Goal: Use online tool/utility: Utilize a website feature to perform a specific function

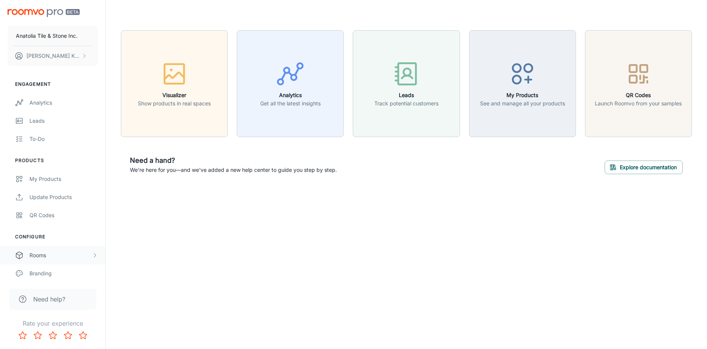
click at [69, 252] on div "Rooms" at bounding box center [60, 255] width 62 height 8
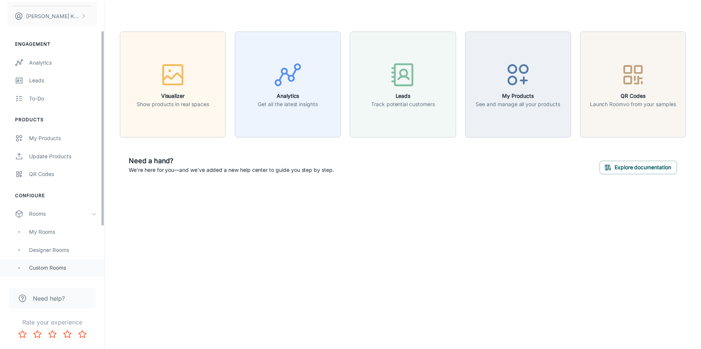
scroll to position [113, 0]
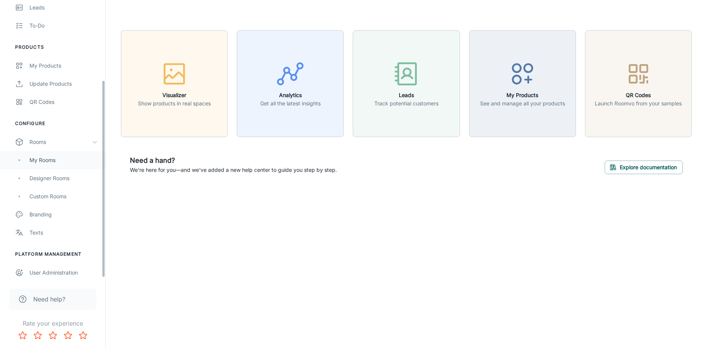
click at [55, 158] on div "My Rooms" at bounding box center [63, 160] width 68 height 8
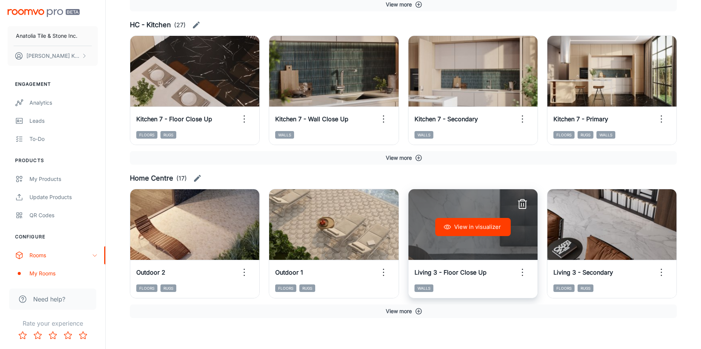
scroll to position [458, 0]
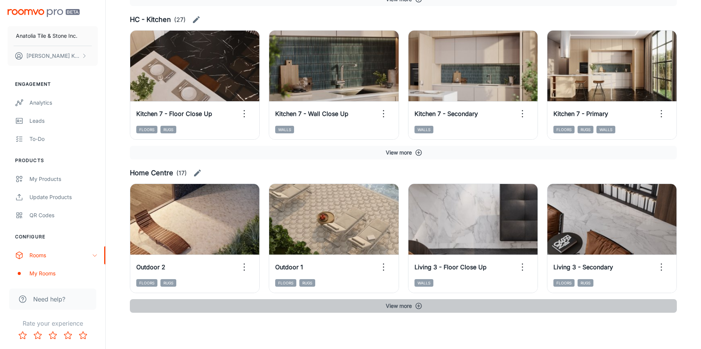
click at [417, 306] on icon "button" at bounding box center [419, 306] width 8 height 8
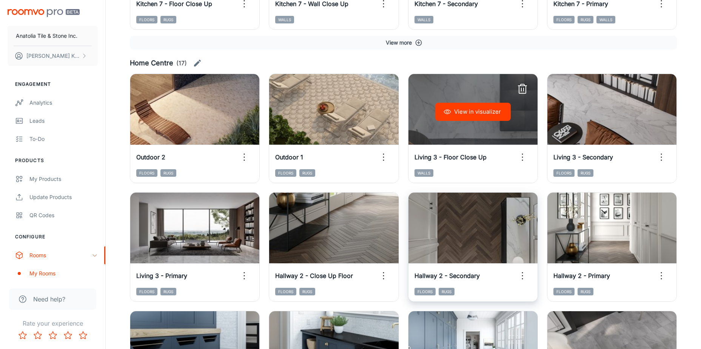
scroll to position [571, 0]
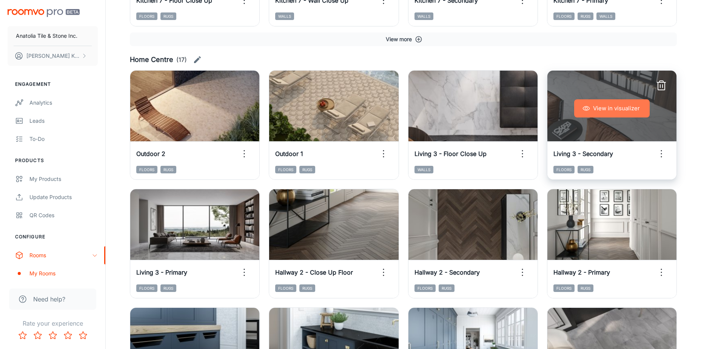
click at [595, 107] on button "View in visualizer" at bounding box center [611, 108] width 75 height 18
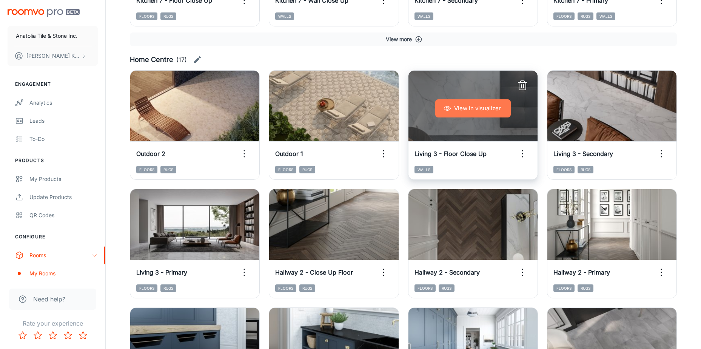
click at [484, 111] on button "View in visualizer" at bounding box center [472, 108] width 75 height 18
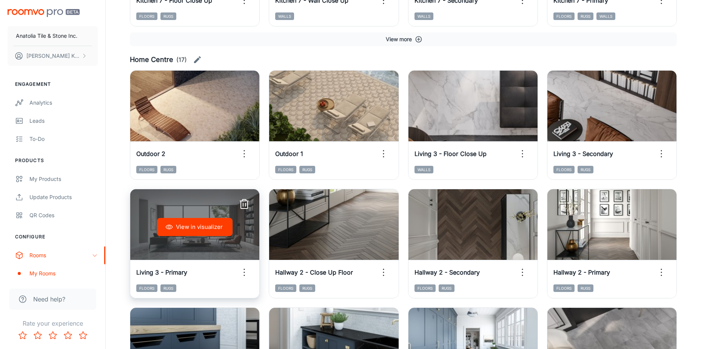
click at [210, 223] on button "View in visualizer" at bounding box center [194, 227] width 75 height 18
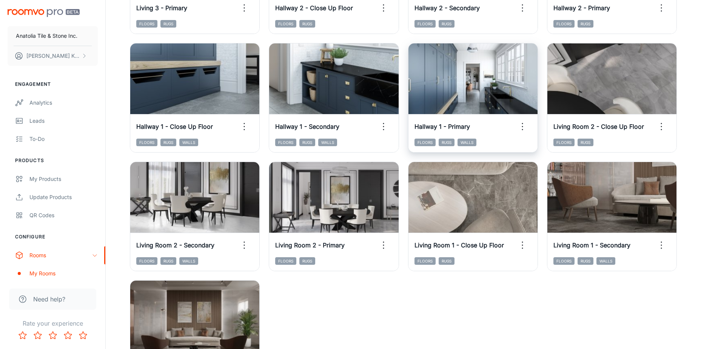
scroll to position [932, 0]
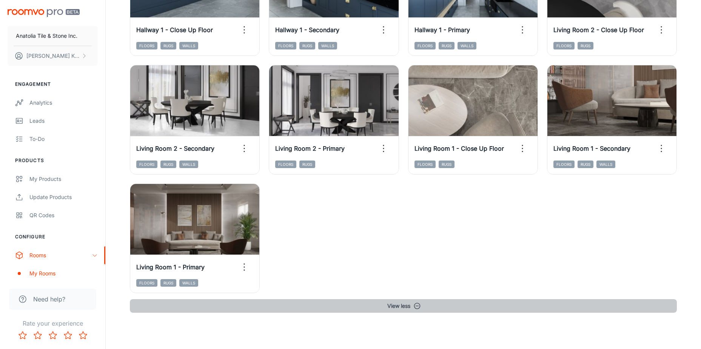
click at [396, 302] on button "View less" at bounding box center [403, 306] width 547 height 14
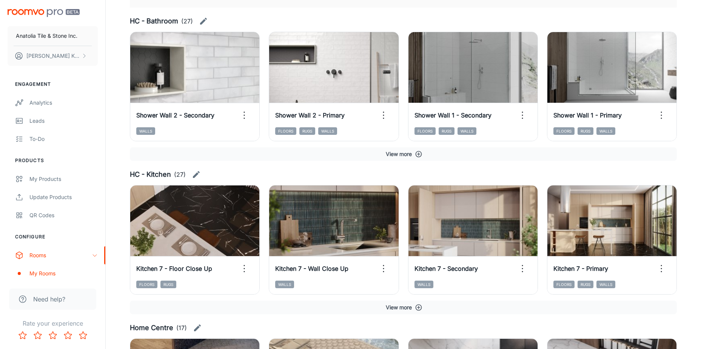
scroll to position [345, 0]
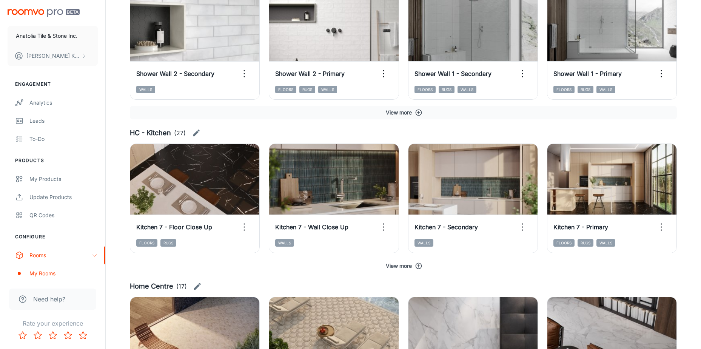
click at [418, 268] on icon "button" at bounding box center [419, 266] width 8 height 8
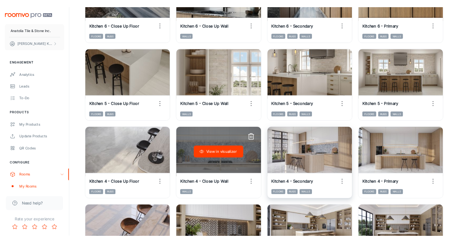
scroll to position [685, 0]
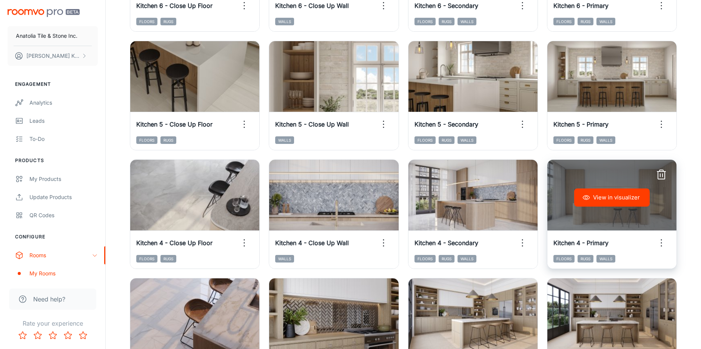
click at [612, 204] on button "View in visualizer" at bounding box center [611, 197] width 75 height 18
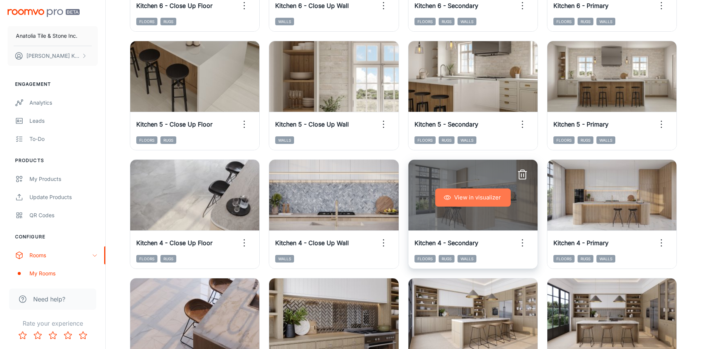
click at [462, 196] on button "View in visualizer" at bounding box center [472, 197] width 75 height 18
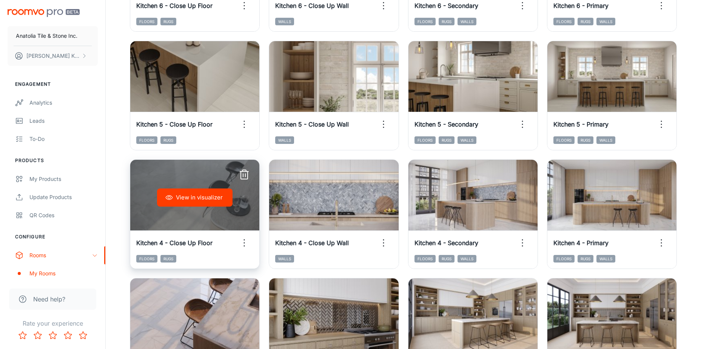
click at [219, 193] on button "View in visualizer" at bounding box center [194, 197] width 75 height 18
